Goal: Transaction & Acquisition: Subscribe to service/newsletter

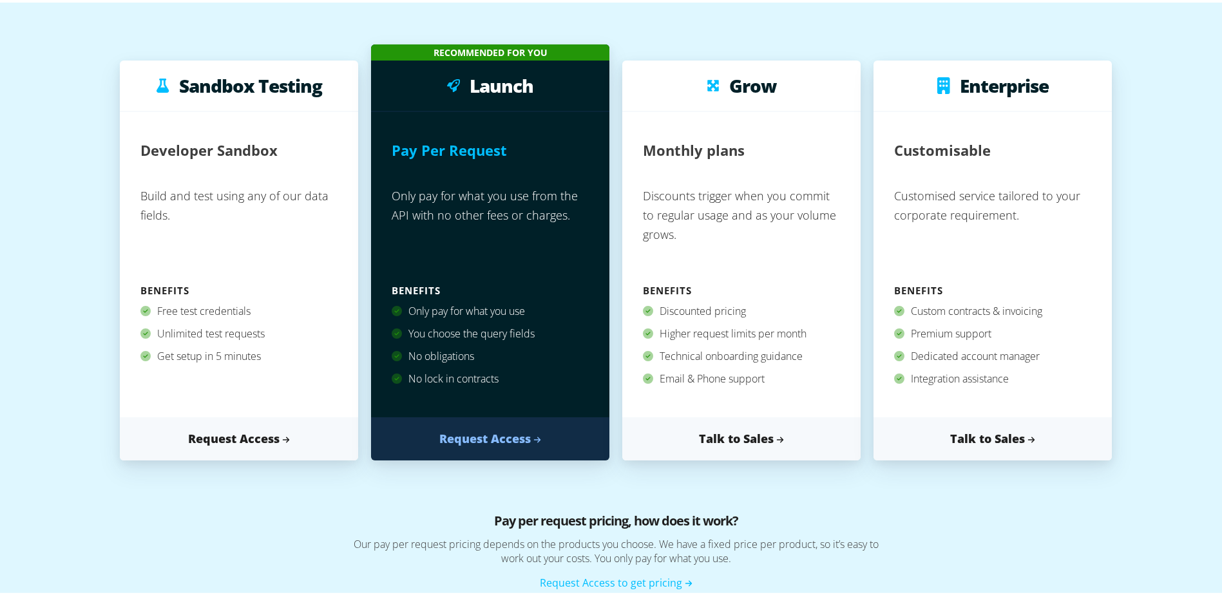
scroll to position [193, 0]
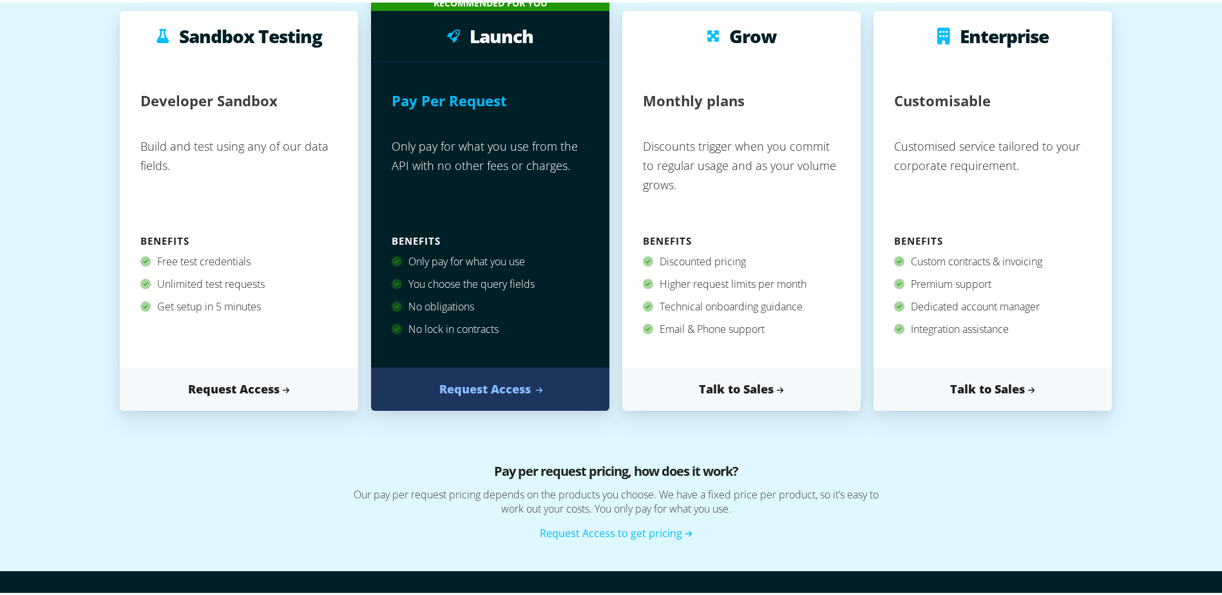
click at [486, 388] on link "Request Access" at bounding box center [490, 386] width 238 height 43
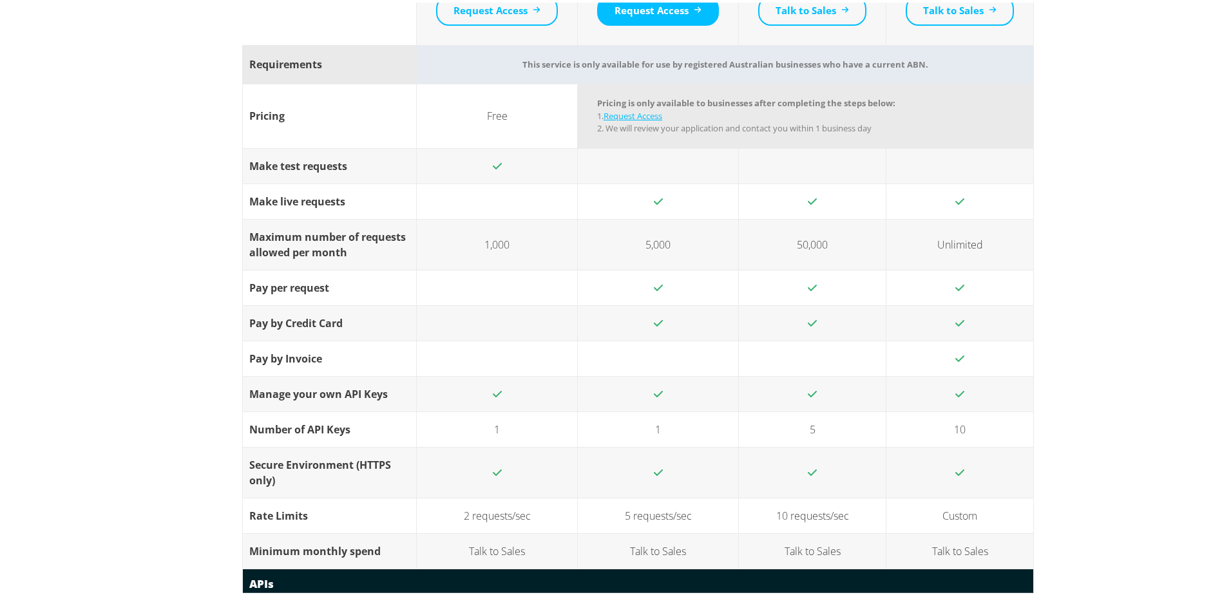
scroll to position [1095, 0]
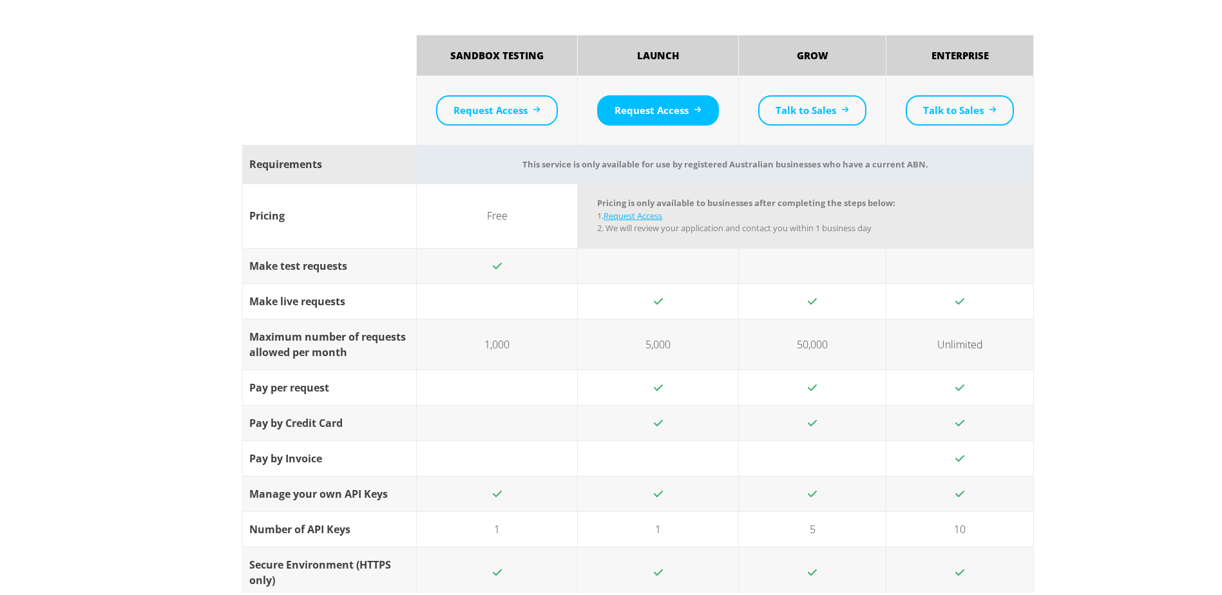
scroll to position [1031, 0]
